Goal: Download file/media

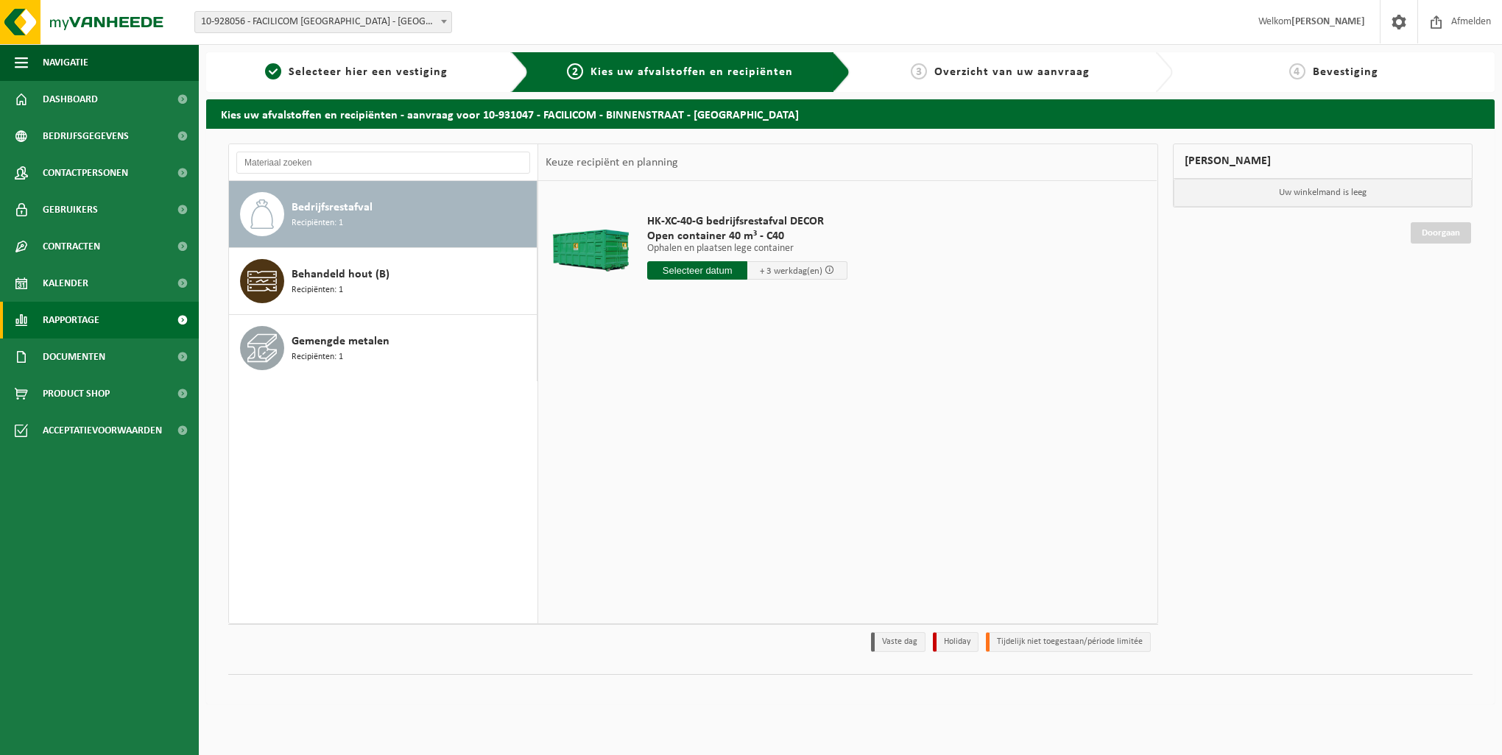
click at [177, 333] on span at bounding box center [182, 320] width 33 height 37
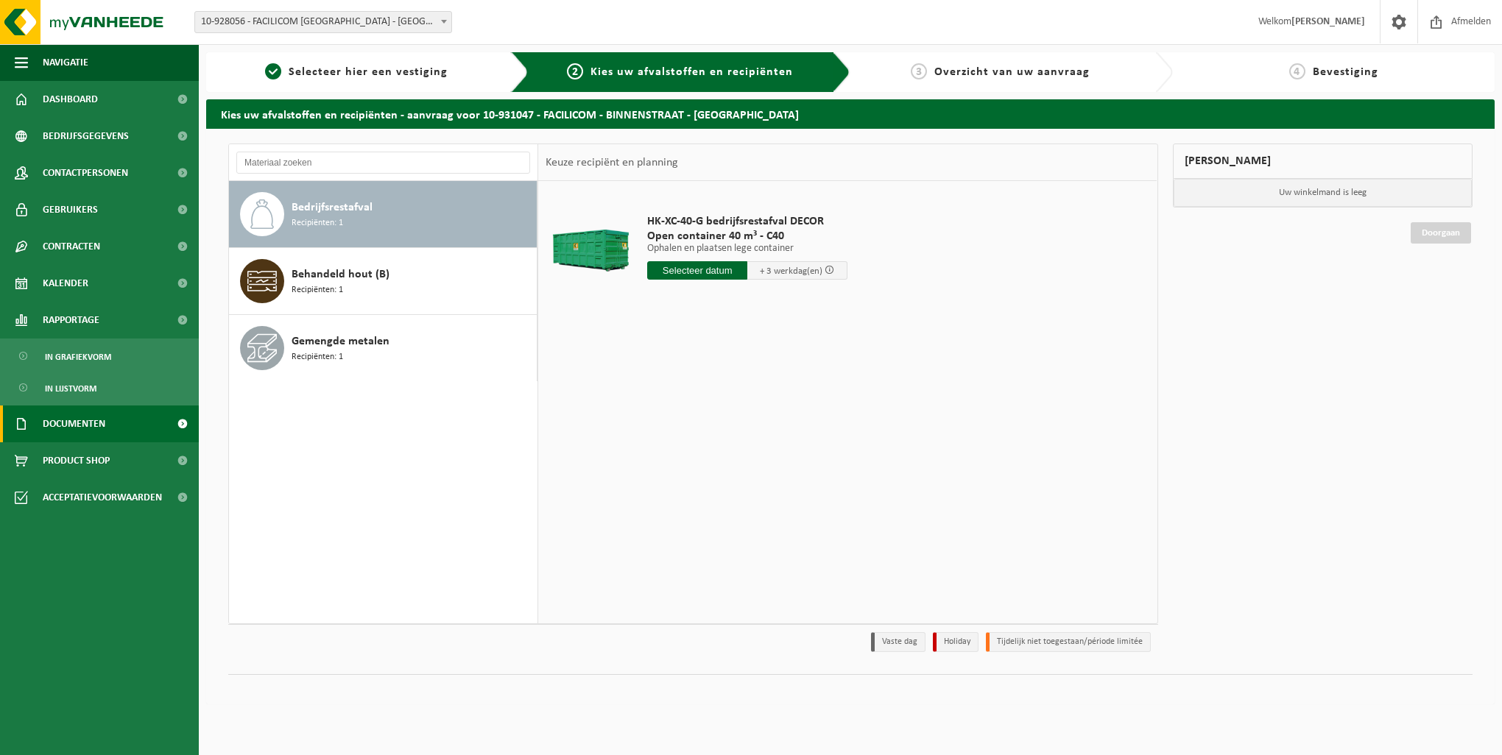
click at [88, 428] on span "Documenten" at bounding box center [74, 424] width 63 height 37
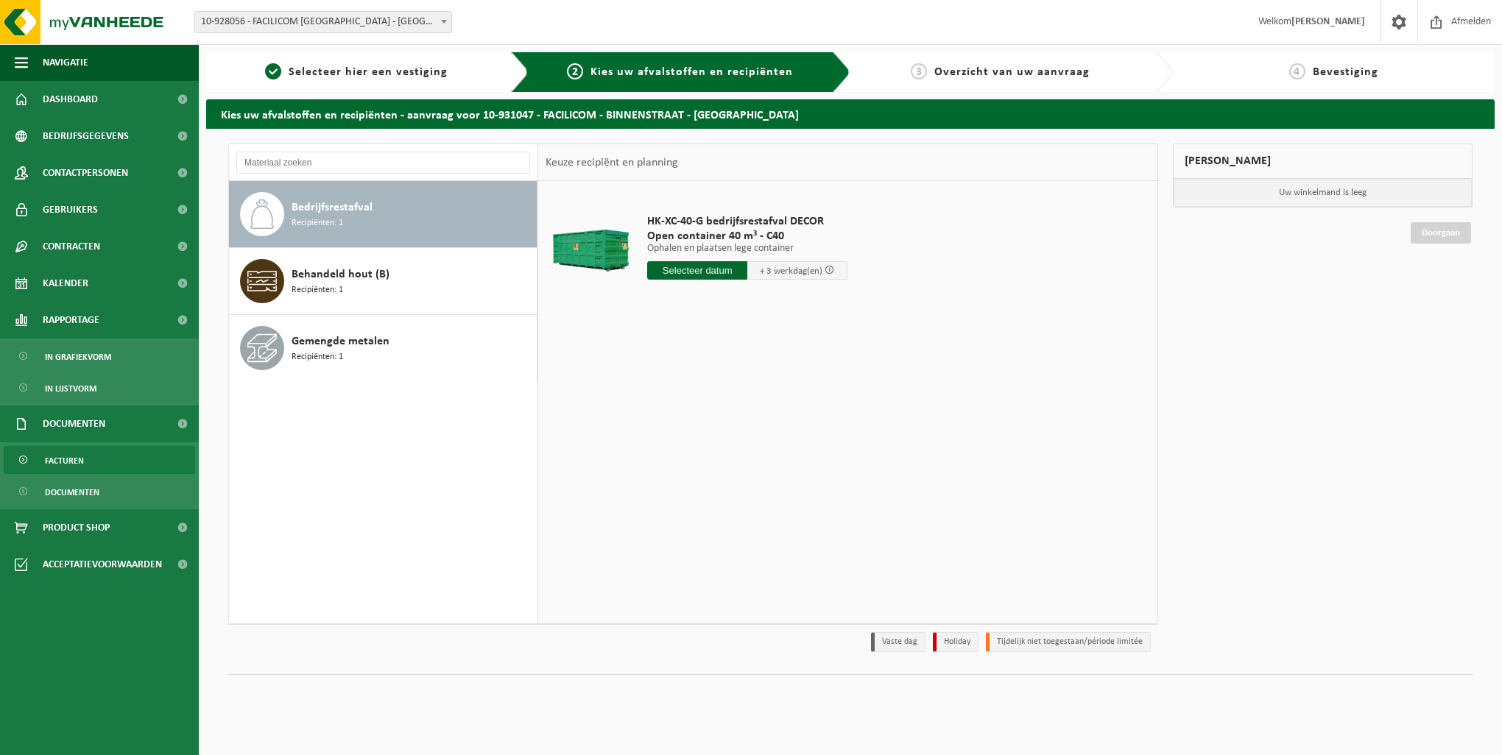
click at [100, 465] on link "Facturen" at bounding box center [99, 460] width 191 height 28
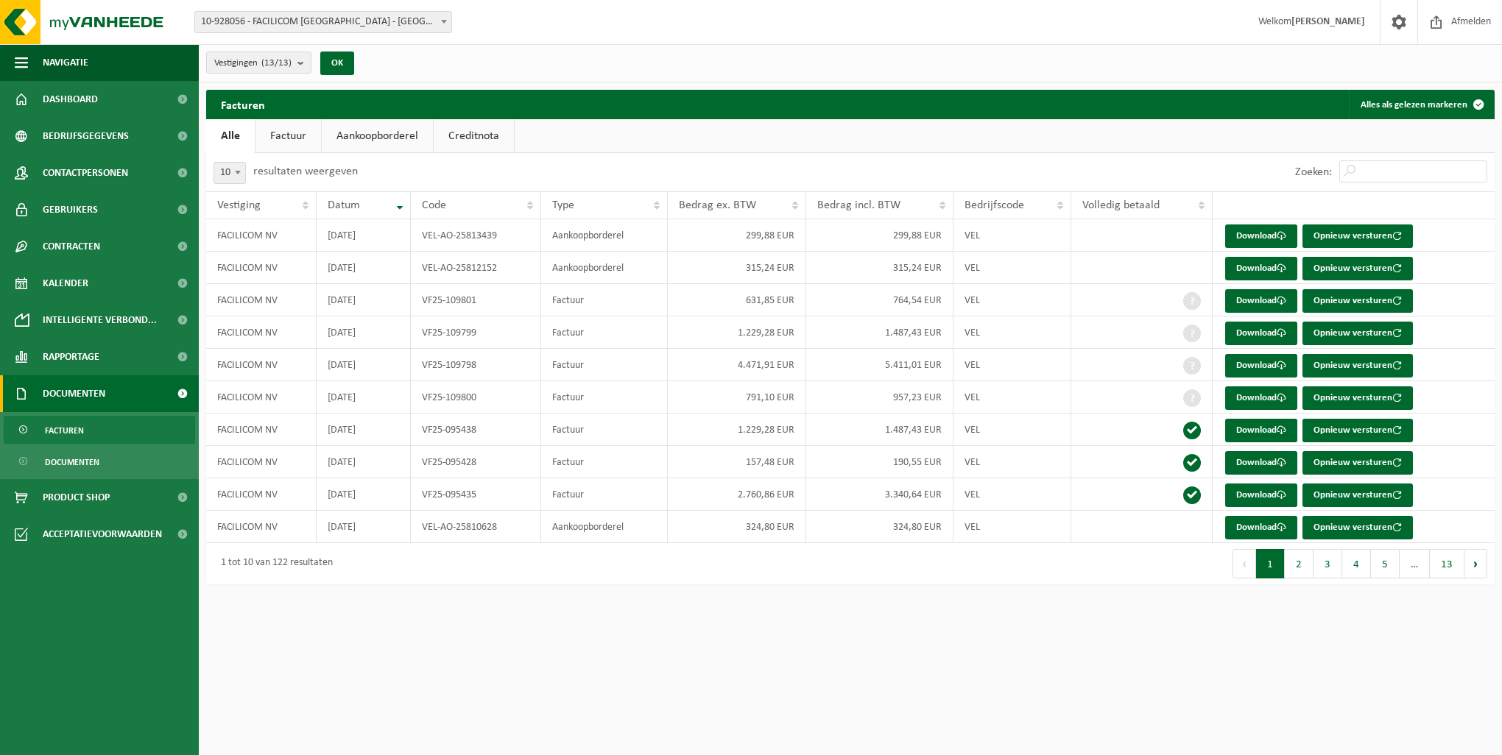
click at [302, 141] on link "Factuur" at bounding box center [288, 136] width 66 height 34
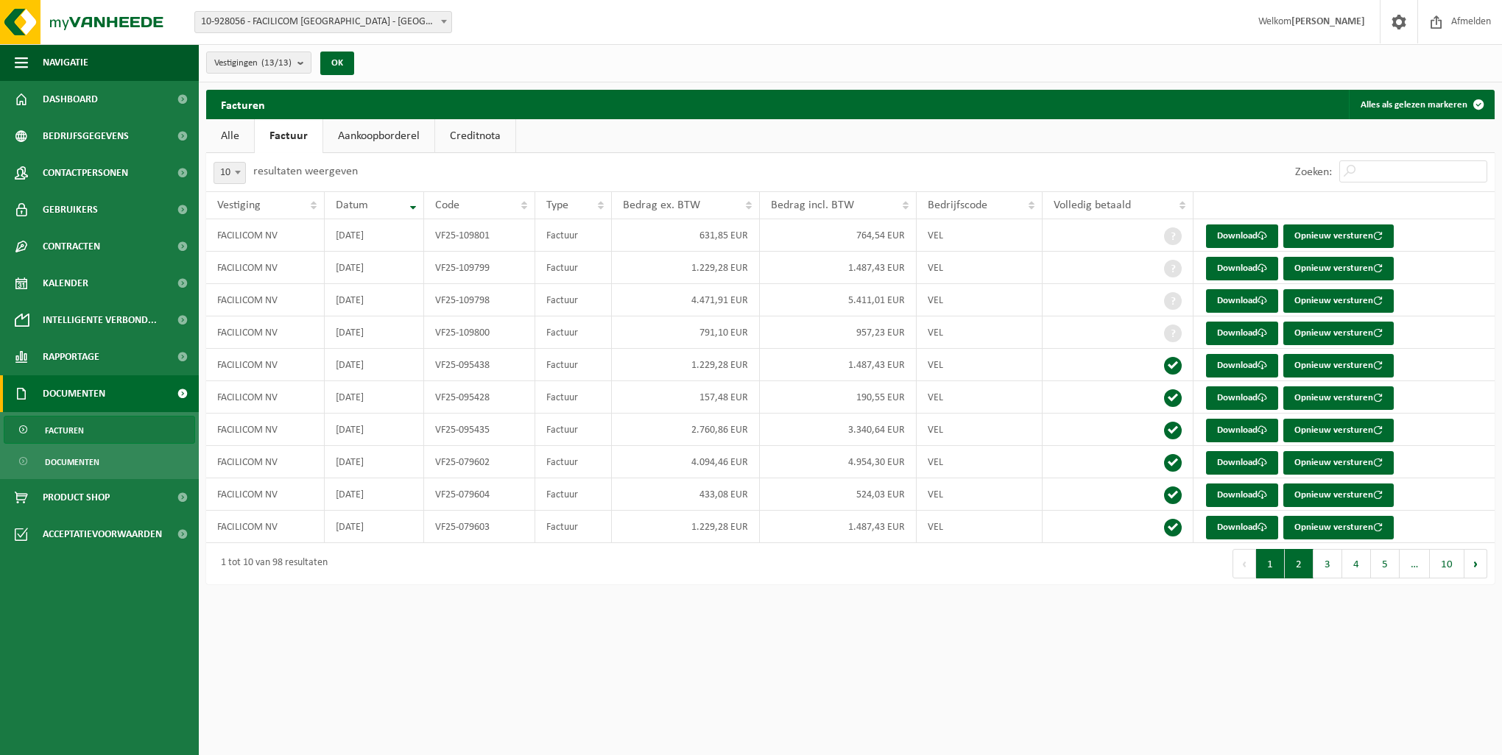
click at [1289, 562] on button "2" at bounding box center [1299, 563] width 29 height 29
click at [1319, 562] on button "3" at bounding box center [1327, 563] width 29 height 29
click at [1352, 564] on button "4" at bounding box center [1356, 563] width 29 height 29
click at [1249, 430] on link "Download" at bounding box center [1242, 431] width 72 height 24
